Goal: Information Seeking & Learning: Learn about a topic

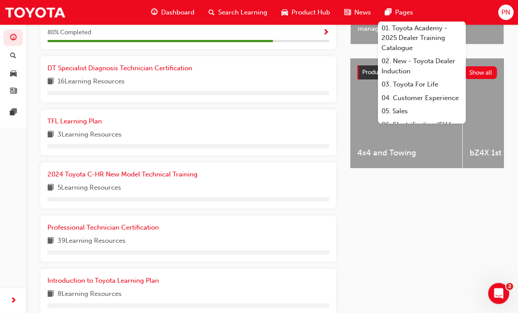
scroll to position [323, 0]
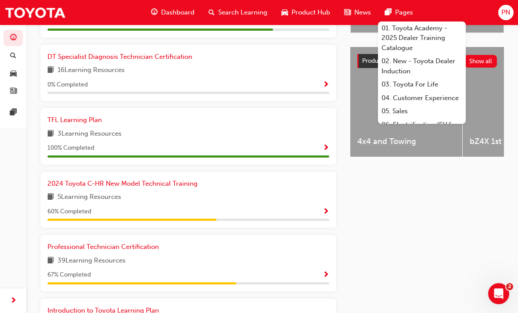
click at [323, 271] on span "Show Progress" at bounding box center [326, 275] width 7 height 8
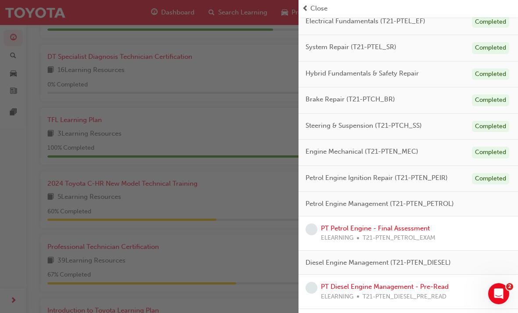
scroll to position [106, 0]
click at [416, 223] on link "PT Petrol Engine - Final Assessment" at bounding box center [375, 227] width 109 height 8
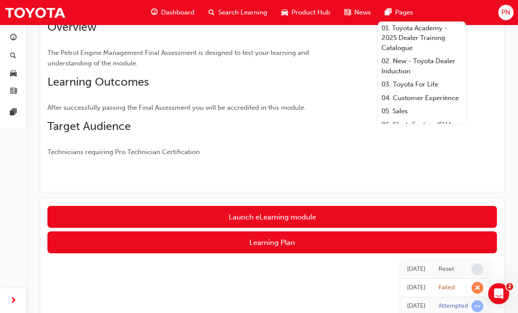
scroll to position [105, 0]
click at [337, 217] on link "Launch eLearning module" at bounding box center [271, 217] width 449 height 22
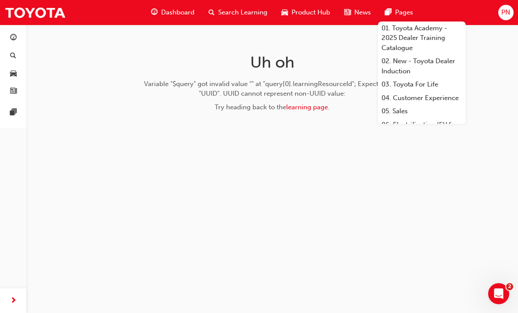
click at [317, 109] on link "learning page" at bounding box center [307, 107] width 42 height 8
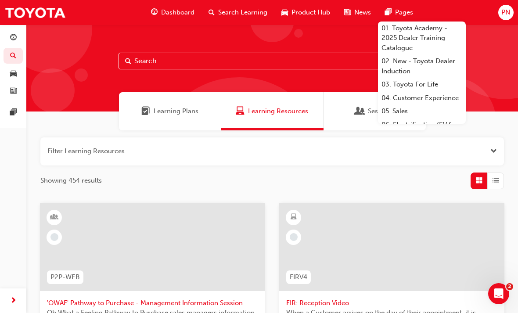
click at [178, 16] on span "Dashboard" at bounding box center [177, 12] width 33 height 10
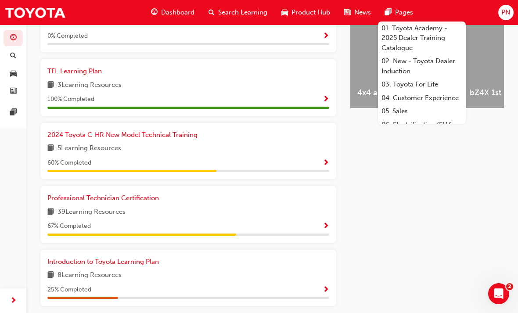
scroll to position [373, 0]
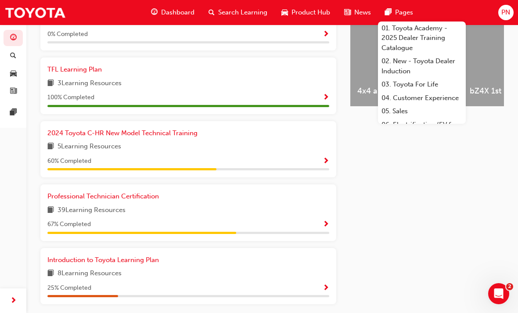
click at [326, 210] on div "39 Learning Resources" at bounding box center [188, 210] width 282 height 11
click at [328, 221] on span "Show Progress" at bounding box center [326, 225] width 7 height 8
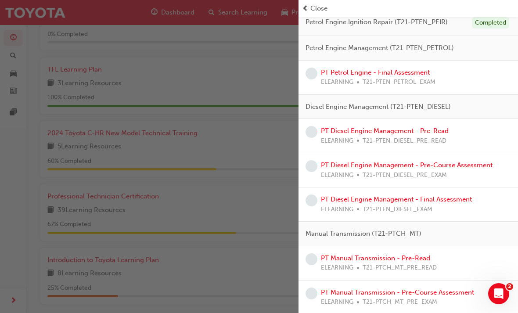
scroll to position [262, 0]
click at [453, 83] on div "PT Petrol Engine - Final Assessment ELEARNING T21-PTEN_PETROL_EXAM" at bounding box center [407, 77] width 205 height 20
click at [417, 79] on span "T21-PTEN_PETROL_EXAM" at bounding box center [398, 82] width 73 height 10
click at [408, 79] on span "T21-PTEN_PETROL_EXAM" at bounding box center [398, 82] width 73 height 10
click at [420, 63] on div "PT Petrol Engine - Final Assessment ELEARNING T21-PTEN_PETROL_EXAM" at bounding box center [407, 77] width 219 height 34
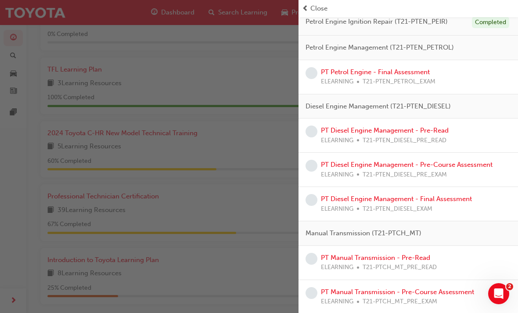
click at [411, 68] on link "PT Petrol Engine - Final Assessment" at bounding box center [375, 72] width 109 height 8
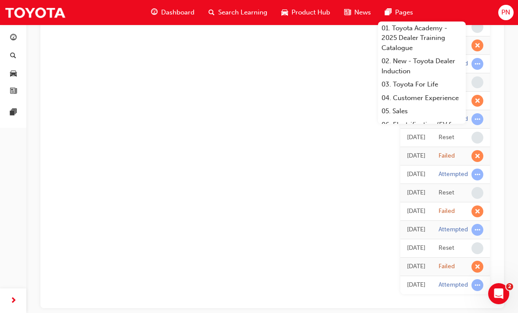
scroll to position [647, 0]
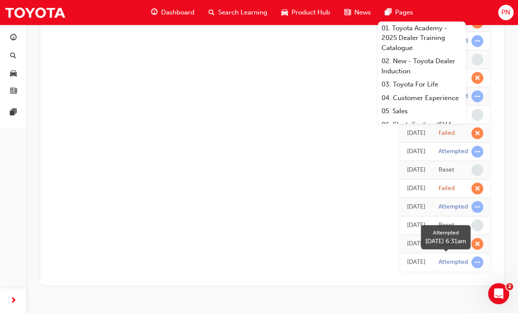
click at [477, 264] on span "learningRecordVerb_ATTEMPT-icon" at bounding box center [477, 262] width 12 height 12
click at [479, 257] on span "learningRecordVerb_ATTEMPT-icon" at bounding box center [477, 262] width 12 height 12
click at [474, 260] on span "learningRecordVerb_ATTEMPT-icon" at bounding box center [477, 262] width 12 height 12
click at [466, 260] on div "Attempted" at bounding box center [452, 262] width 29 height 8
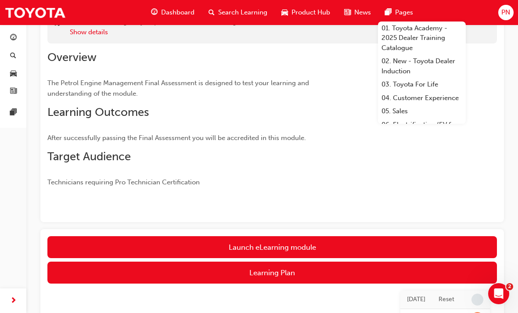
scroll to position [71, 0]
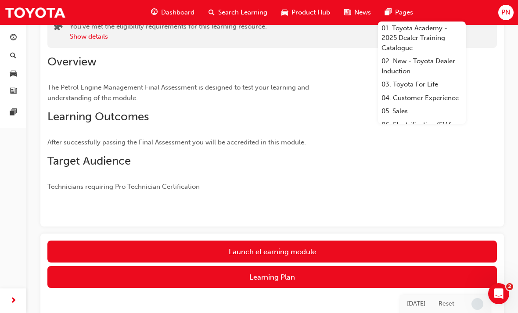
click at [326, 255] on link "Launch eLearning module" at bounding box center [271, 251] width 449 height 22
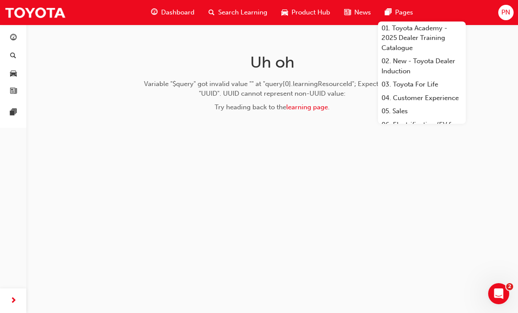
click at [319, 107] on link "learning page" at bounding box center [307, 107] width 42 height 8
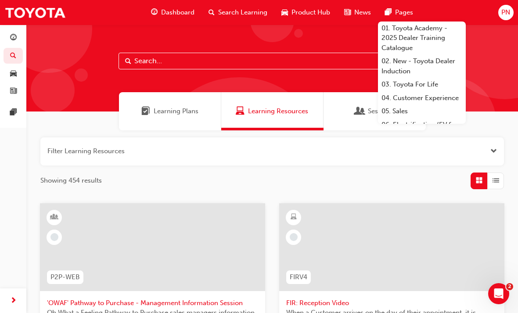
click at [170, 13] on span "Dashboard" at bounding box center [177, 12] width 33 height 10
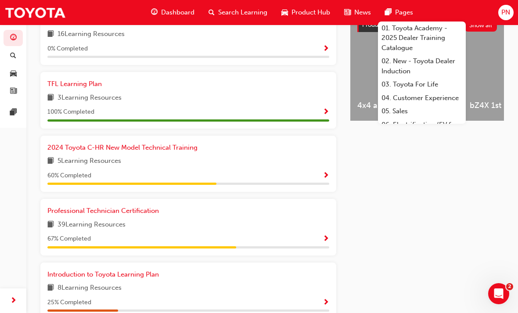
scroll to position [373, 0]
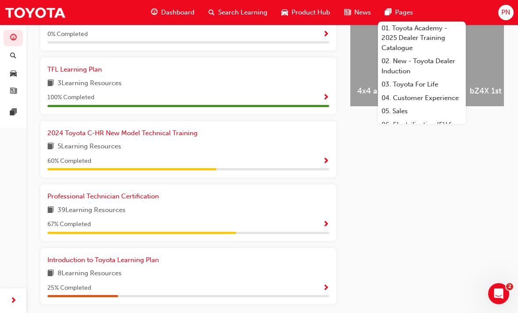
click at [326, 222] on span "Show Progress" at bounding box center [326, 225] width 7 height 8
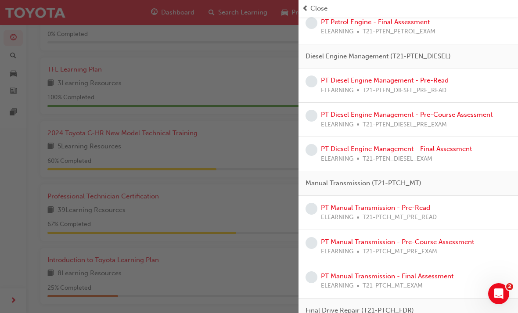
scroll to position [311, 0]
click at [448, 77] on link "PT Diesel Engine Management - Pre-Read" at bounding box center [385, 81] width 128 height 8
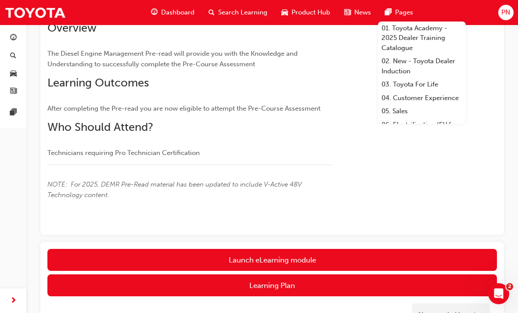
click at [448, 257] on div "Launch eLearning module Learning Plan No recorded learning" at bounding box center [271, 291] width 463 height 99
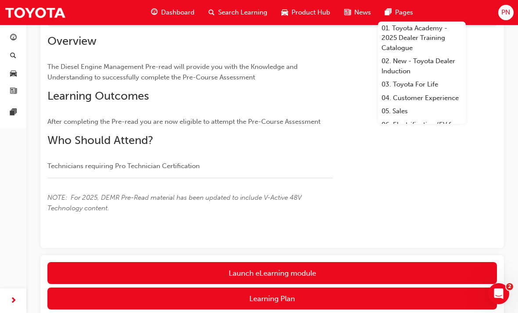
click at [423, 262] on link "Launch eLearning module" at bounding box center [271, 273] width 449 height 22
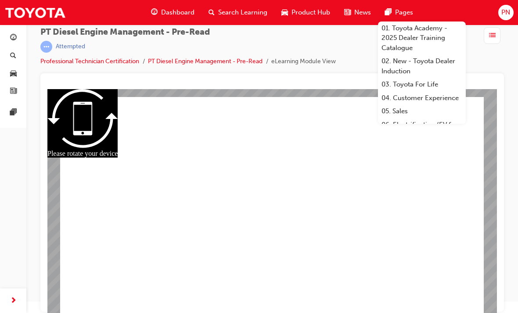
click at [499, 59] on div "PT Diesel Engine Management - Pre-Read | Attempted Professional Technician Cert…" at bounding box center [271, 50] width 463 height 46
click at [413, 1] on div "Dashboard Search Learning Product Hub News Pages 01. Toyota Academy - 2025 Deal…" at bounding box center [281, 12] width 283 height 25
click at [405, 8] on span "Pages" at bounding box center [404, 12] width 18 height 10
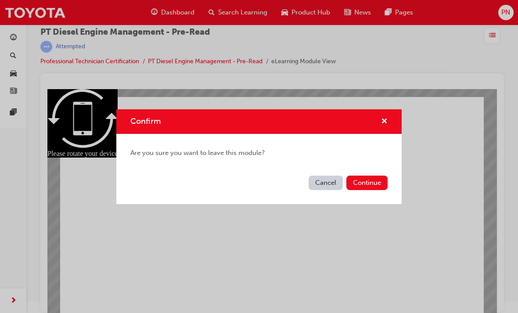
click at [393, 119] on div "Confirm" at bounding box center [258, 121] width 285 height 25
click at [334, 177] on button "Cancel" at bounding box center [325, 183] width 34 height 14
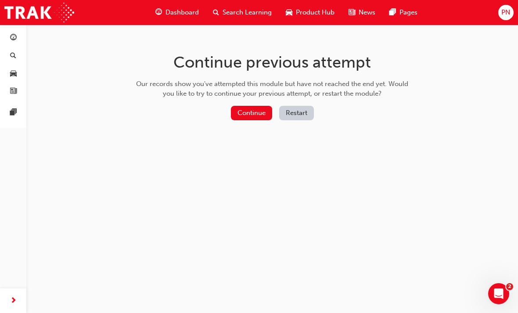
click at [253, 102] on div "Continue previous attempt Our records show you've attempted this module but hav…" at bounding box center [271, 88] width 285 height 127
click at [248, 115] on button "Continue" at bounding box center [251, 113] width 41 height 14
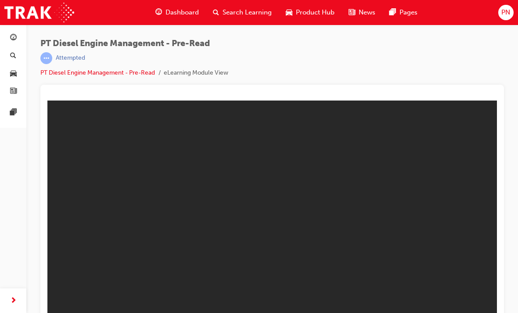
scroll to position [11, 0]
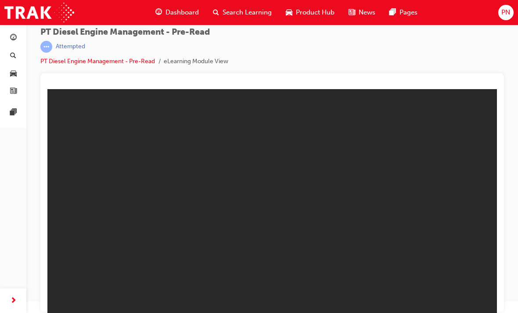
click at [139, 62] on link "PT Diesel Engine Management - Pre-Read" at bounding box center [97, 60] width 115 height 7
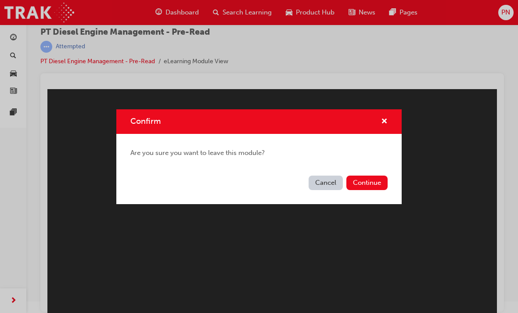
click at [375, 181] on button "Continue" at bounding box center [366, 183] width 41 height 14
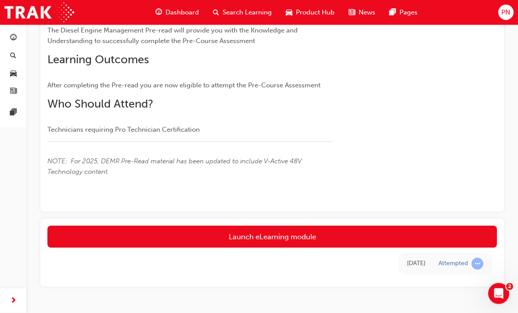
scroll to position [129, 0]
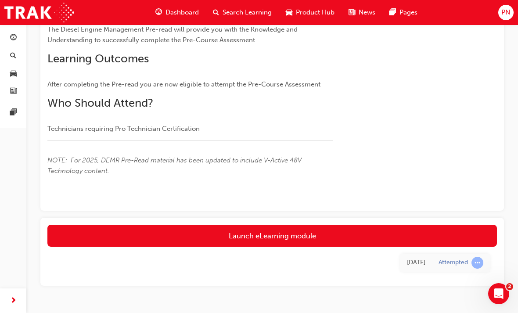
click at [410, 236] on link "Launch eLearning module" at bounding box center [271, 236] width 449 height 22
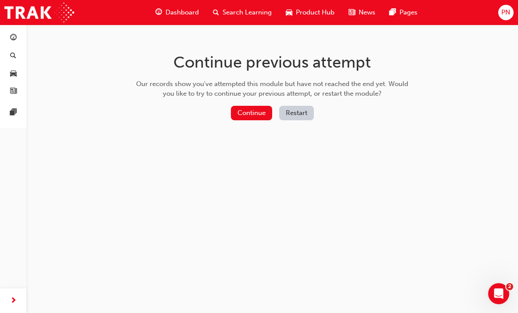
click at [262, 112] on button "Continue" at bounding box center [251, 113] width 41 height 14
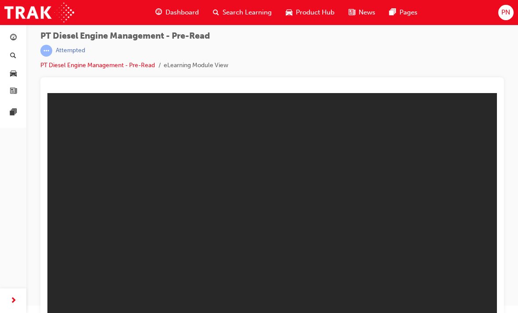
scroll to position [11, 0]
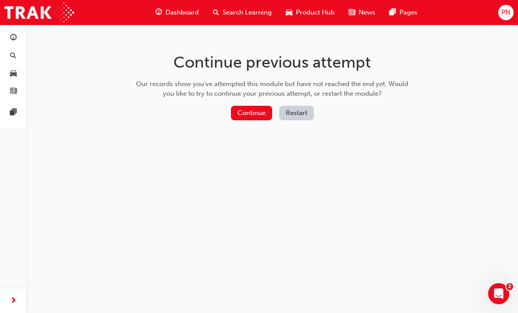
click at [249, 108] on button "Continue" at bounding box center [251, 113] width 41 height 14
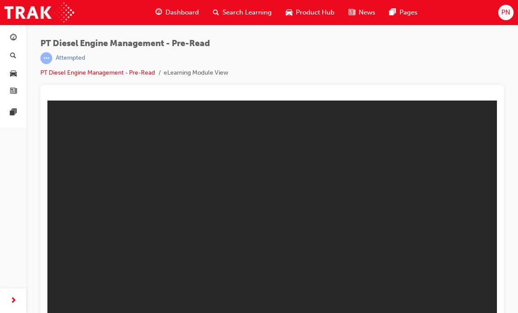
click at [180, 18] on div "Dashboard" at bounding box center [176, 13] width 57 height 18
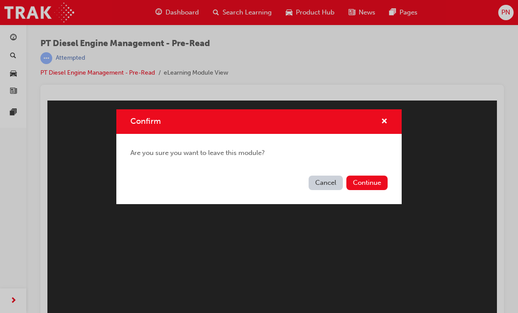
click at [368, 190] on button "Continue" at bounding box center [366, 183] width 41 height 14
